Goal: Transaction & Acquisition: Purchase product/service

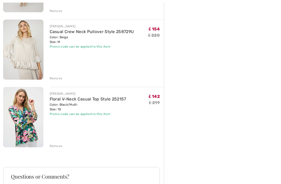
scroll to position [187, 0]
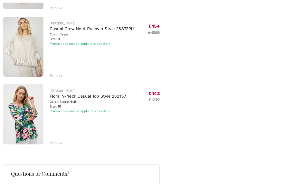
click at [59, 141] on div "Remove" at bounding box center [56, 143] width 13 height 5
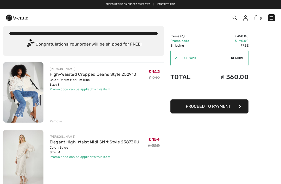
scroll to position [0, 0]
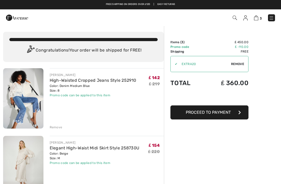
click at [233, 114] on button "Proceed to Payment" at bounding box center [210, 112] width 78 height 14
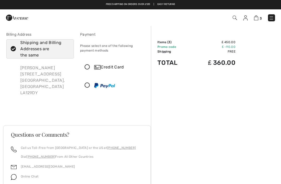
click at [88, 69] on icon at bounding box center [87, 67] width 14 height 5
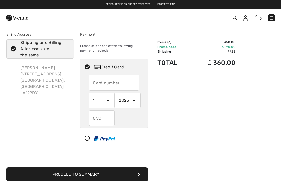
click at [112, 84] on input "text" at bounding box center [114, 83] width 51 height 16
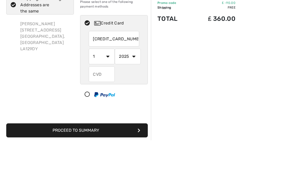
type input "5299307411740705"
click at [109, 93] on select "1 2 3 4 5 6 7 8 9 10 11 12" at bounding box center [102, 101] width 26 height 16
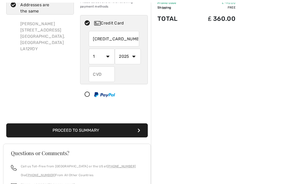
select select "11"
click at [138, 56] on select "2025 2026 2027 2028 2029 2030 2031 2032 2033 2034 2035" at bounding box center [128, 57] width 26 height 16
select select "2028"
click at [108, 74] on input "text" at bounding box center [102, 74] width 26 height 16
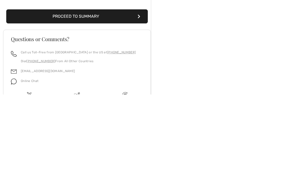
scroll to position [72, 0]
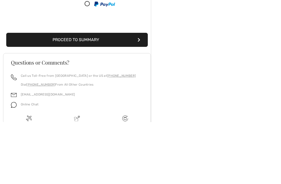
type input "503"
click at [114, 95] on button "Proceed to Summary" at bounding box center [77, 102] width 142 height 14
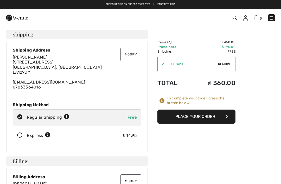
click at [210, 117] on button "Place Your Order" at bounding box center [196, 117] width 78 height 14
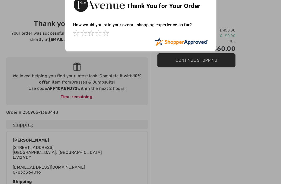
scroll to position [12, 0]
click at [90, 84] on div at bounding box center [140, 92] width 281 height 184
click at [216, 62] on div at bounding box center [140, 92] width 281 height 184
click at [97, 84] on div at bounding box center [140, 92] width 281 height 184
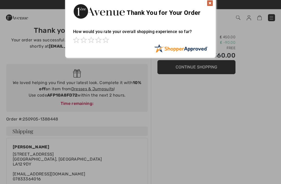
scroll to position [0, 0]
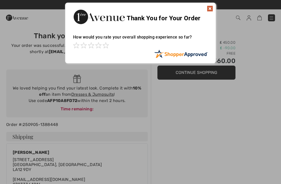
click at [210, 9] on img at bounding box center [210, 8] width 6 height 6
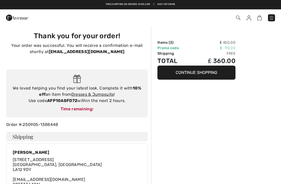
click at [105, 96] on link "Dresses & Jumpsuits" at bounding box center [92, 94] width 43 height 5
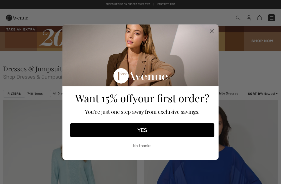
checkbox input "true"
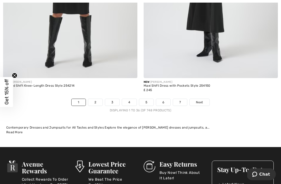
scroll to position [4181, 0]
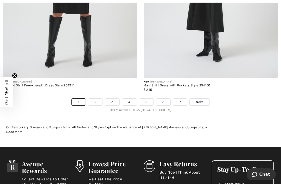
click at [202, 100] on span "Next" at bounding box center [199, 102] width 7 height 5
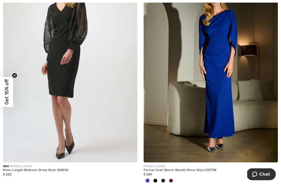
scroll to position [1249, 0]
click at [156, 179] on span at bounding box center [155, 181] width 4 height 4
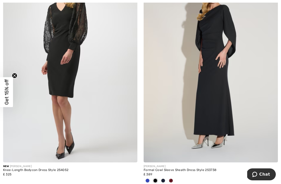
click at [164, 179] on span at bounding box center [163, 181] width 4 height 4
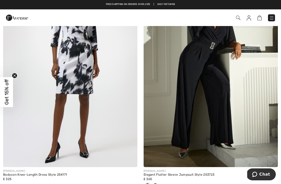
scroll to position [2193, 0]
